Goal: Navigation & Orientation: Find specific page/section

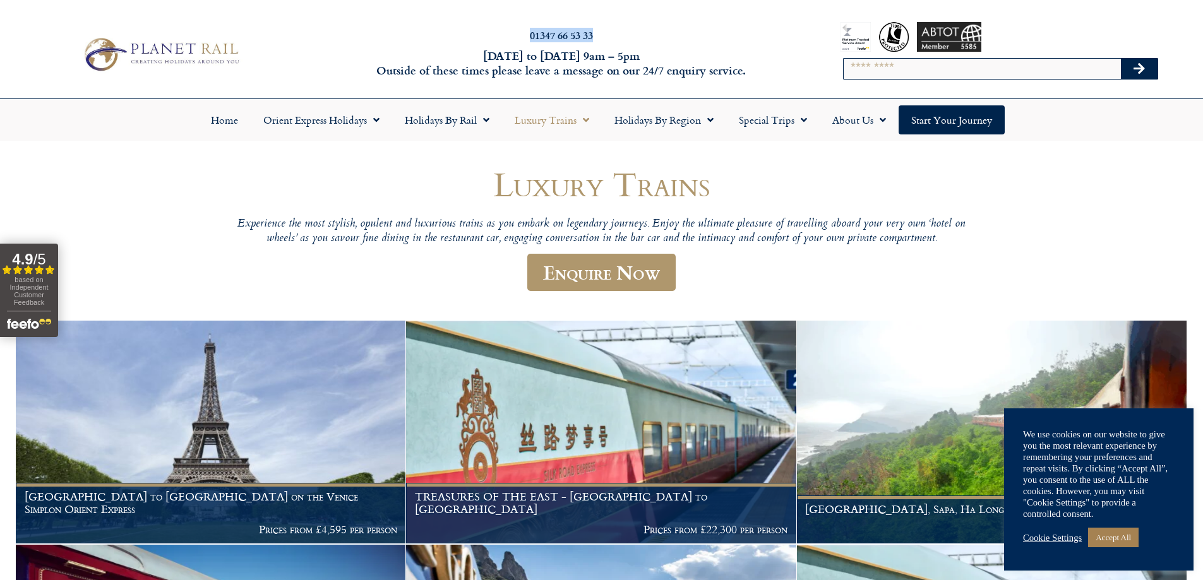
drag, startPoint x: 610, startPoint y: 32, endPoint x: 521, endPoint y: 33, distance: 88.4
click at [521, 33] on h2 "01347 66 53 33" at bounding box center [561, 35] width 475 height 10
copy link "01347 66 53 33"
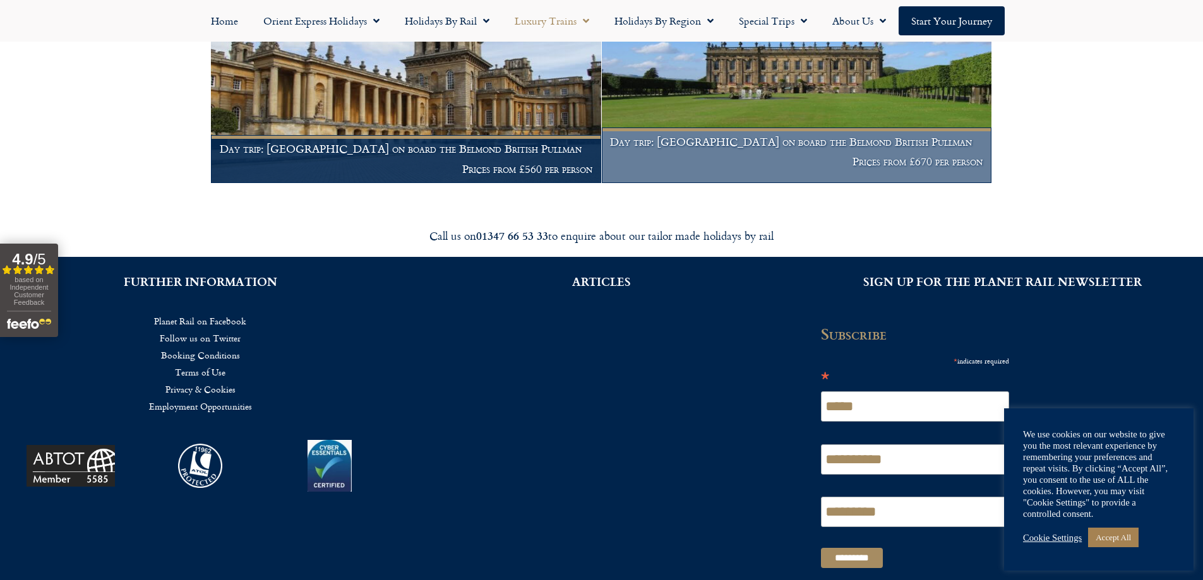
scroll to position [2812, 0]
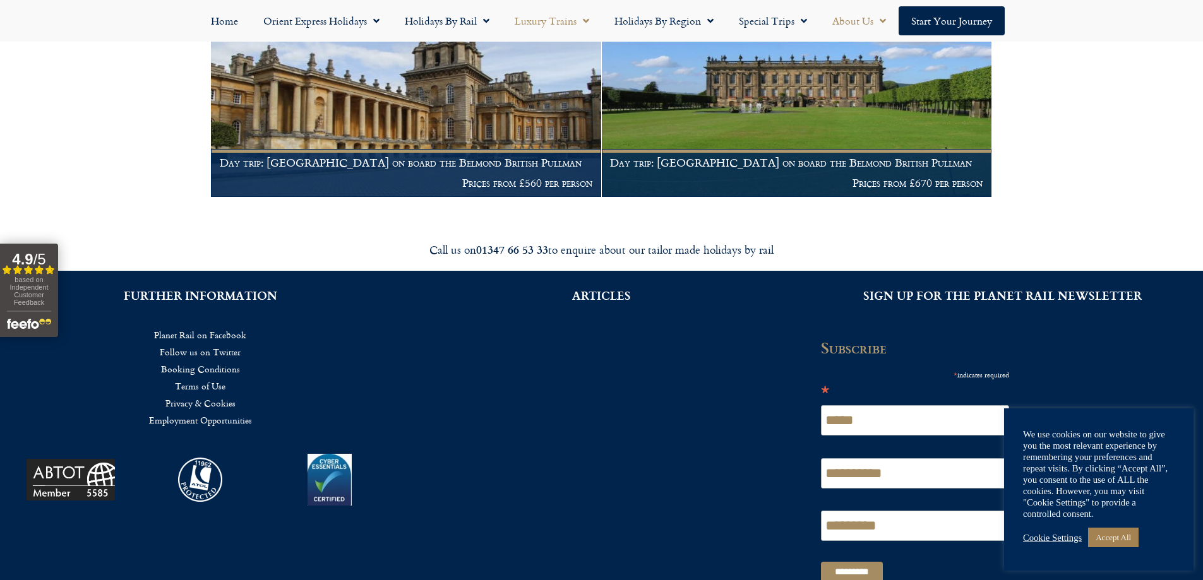
click at [884, 17] on span "Menu" at bounding box center [879, 20] width 13 height 23
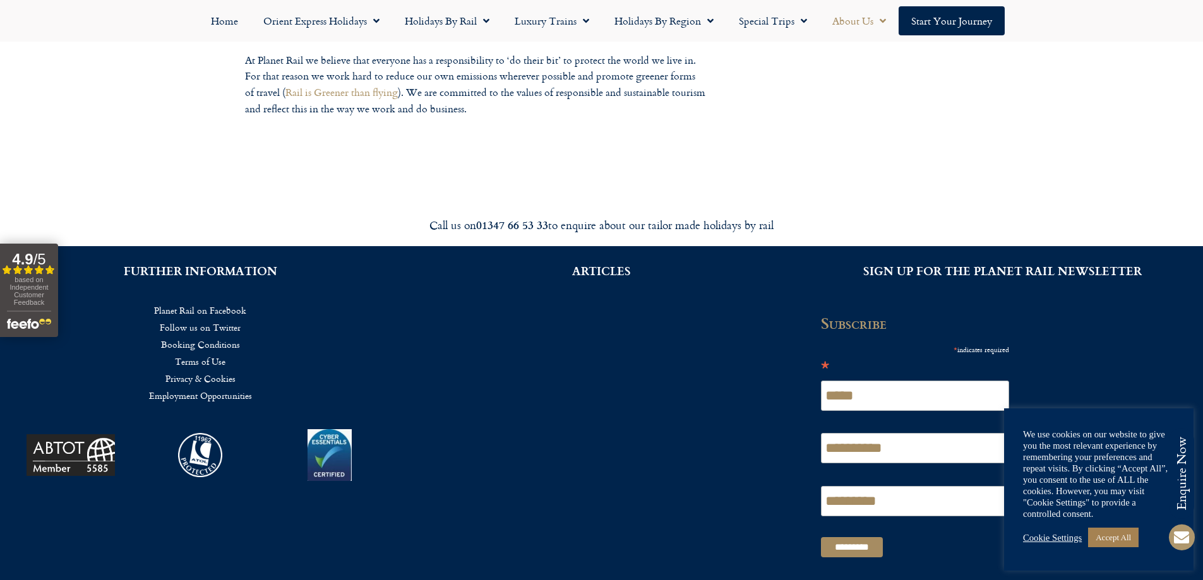
scroll to position [1276, 0]
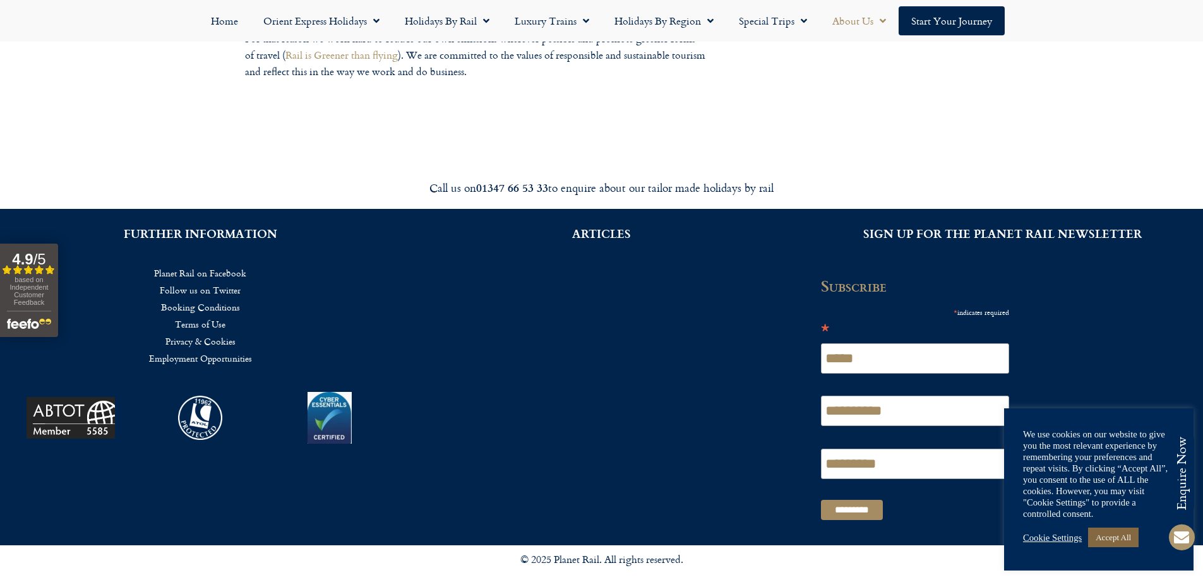
click at [1119, 533] on link "Accept All" at bounding box center [1113, 538] width 51 height 20
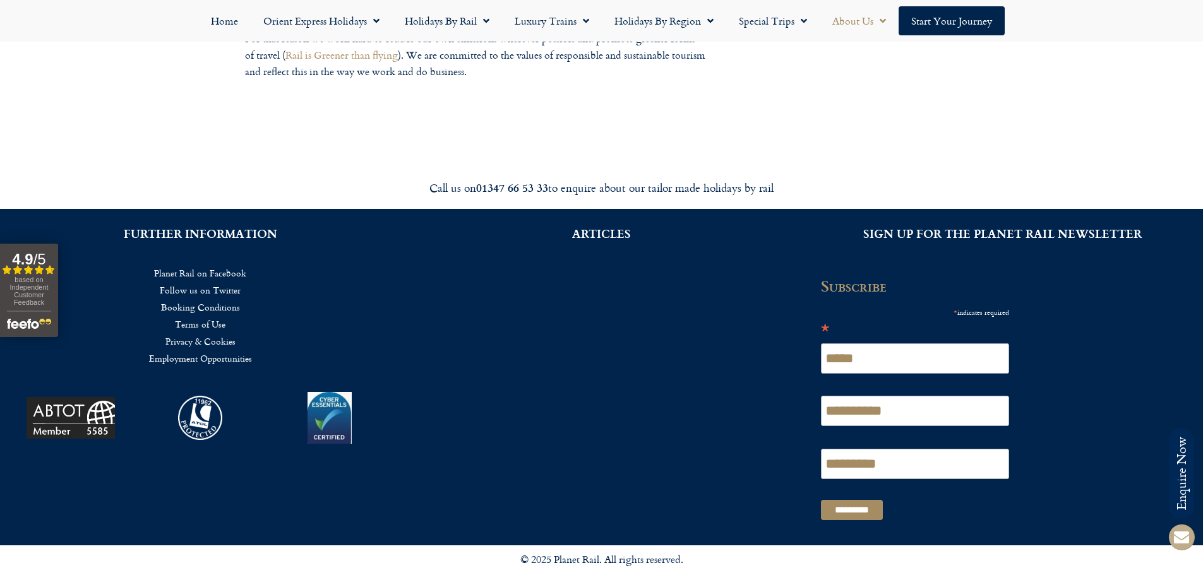
click at [1178, 532] on icon at bounding box center [1181, 537] width 30 height 30
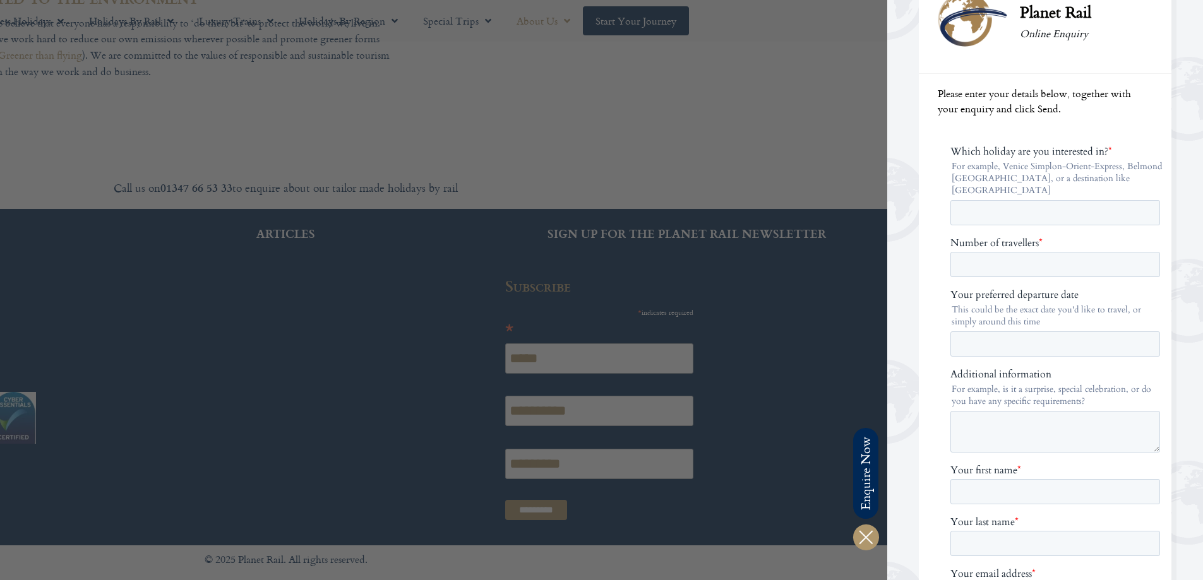
scroll to position [0, 0]
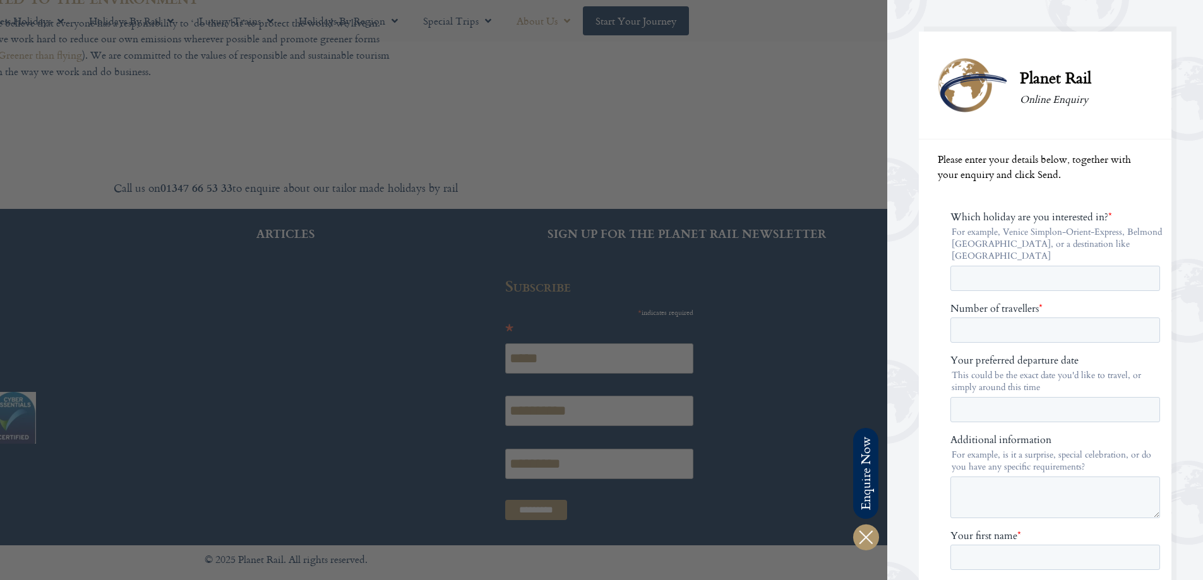
click at [763, 133] on div at bounding box center [285, 290] width 1203 height 580
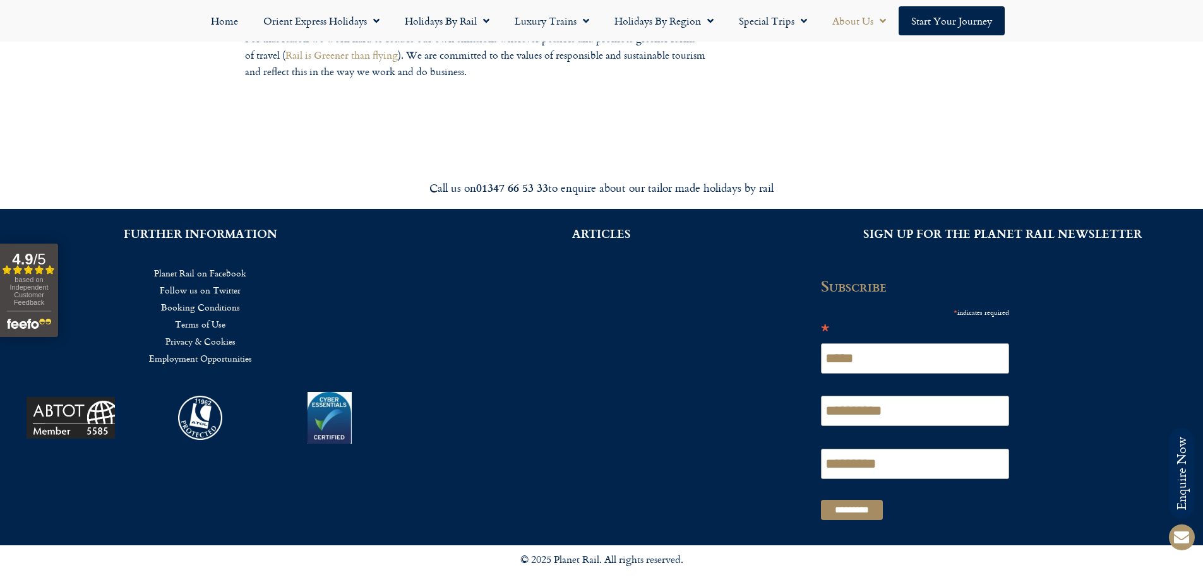
click at [222, 264] on link "Planet Rail on Facebook" at bounding box center [200, 272] width 363 height 17
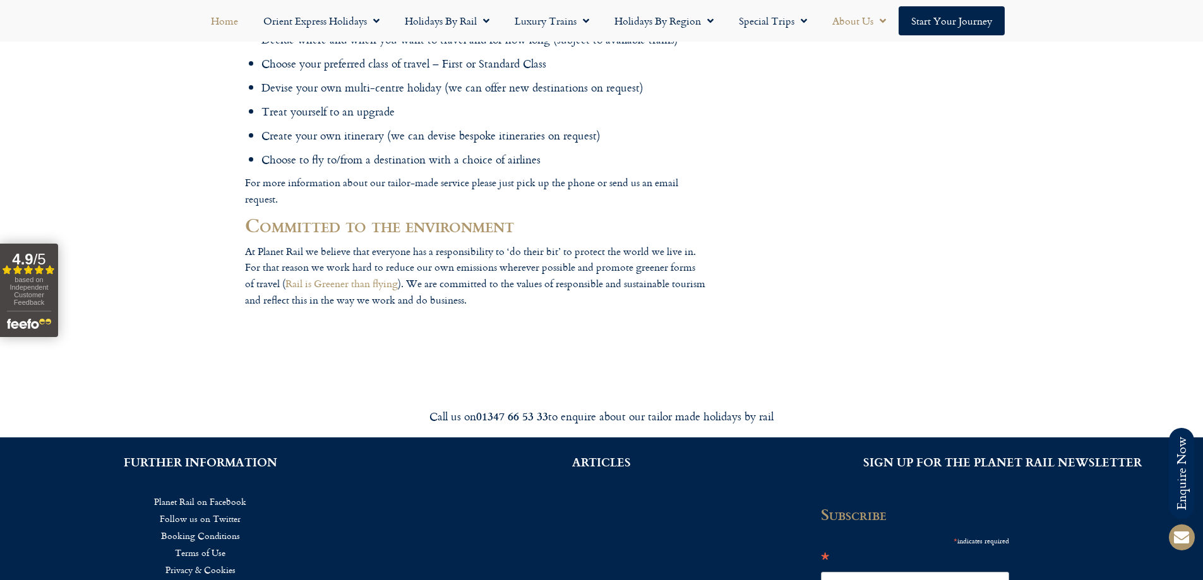
scroll to position [1024, 0]
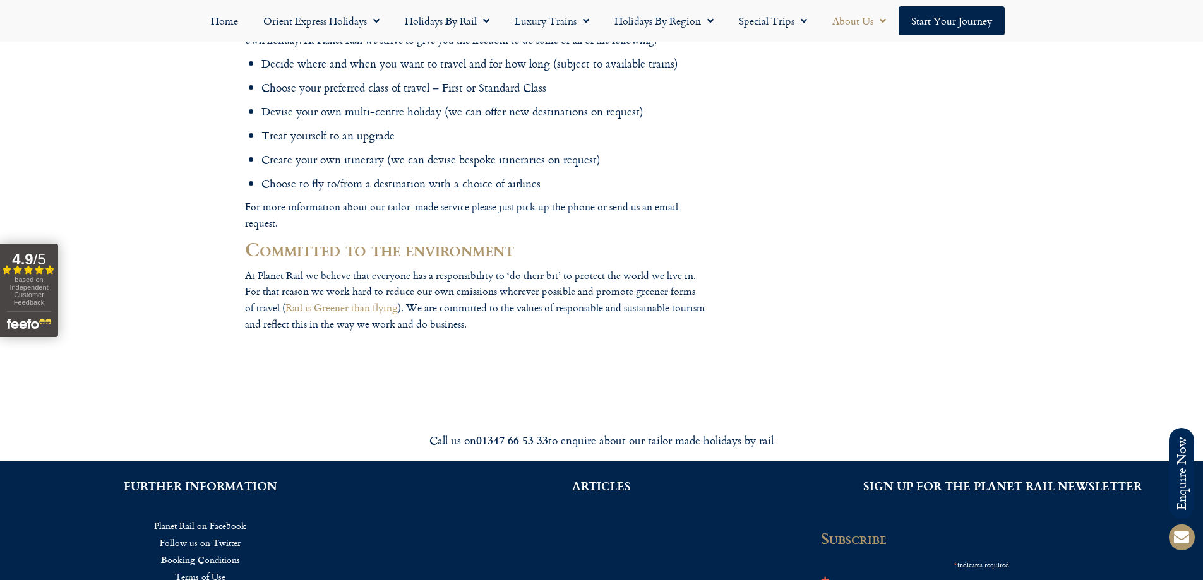
click at [217, 5] on div "Home Orient Express Holidays Venice Simplon-Orient-Express – 2025 Venice Simplo…" at bounding box center [601, 21] width 1203 height 42
click at [223, 14] on link "Home" at bounding box center [224, 20] width 52 height 29
